Goal: Transaction & Acquisition: Purchase product/service

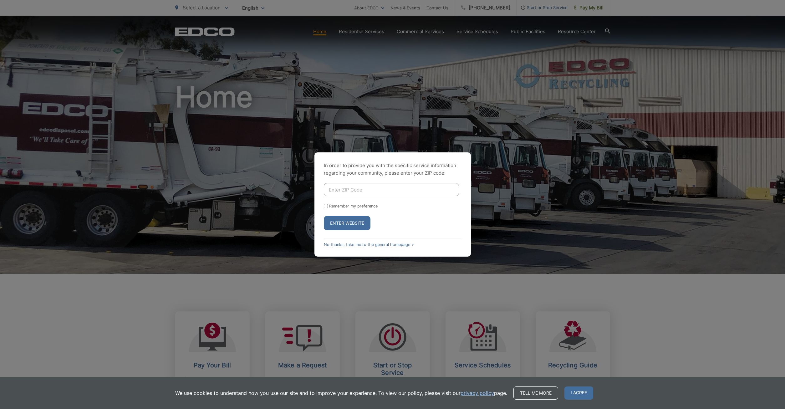
click at [362, 190] on input "Enter ZIP Code" at bounding box center [391, 189] width 135 height 13
type input "92069"
click at [324, 216] on button "Enter Website" at bounding box center [347, 223] width 47 height 14
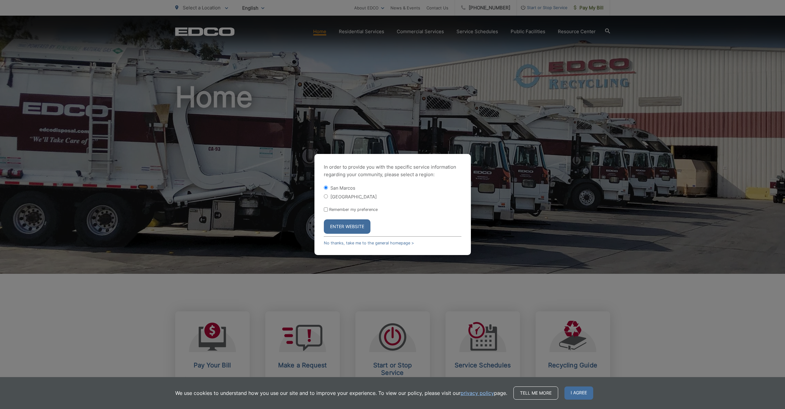
click at [355, 230] on button "Enter Website" at bounding box center [347, 226] width 47 height 14
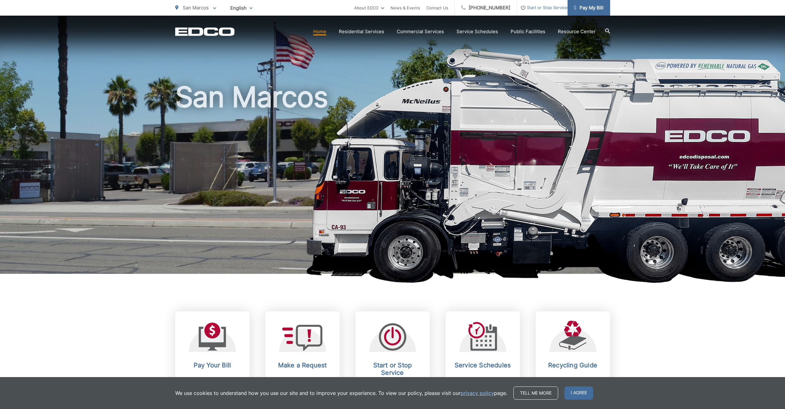
click at [581, 7] on span "Pay My Bill" at bounding box center [589, 8] width 30 height 8
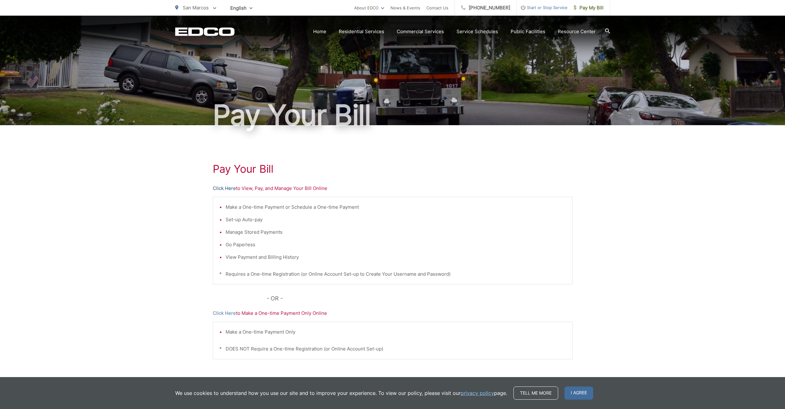
click at [231, 189] on link "Click Here" at bounding box center [224, 189] width 23 height 8
